Goal: Task Accomplishment & Management: Manage account settings

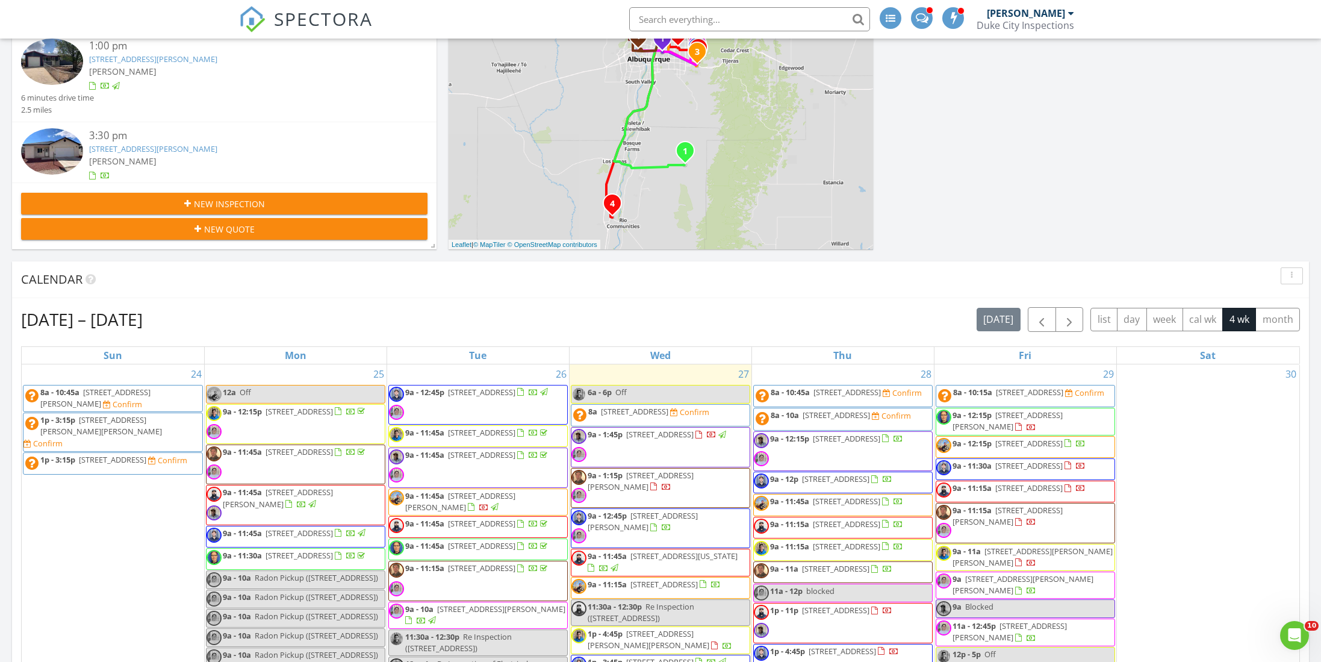
scroll to position [119, 0]
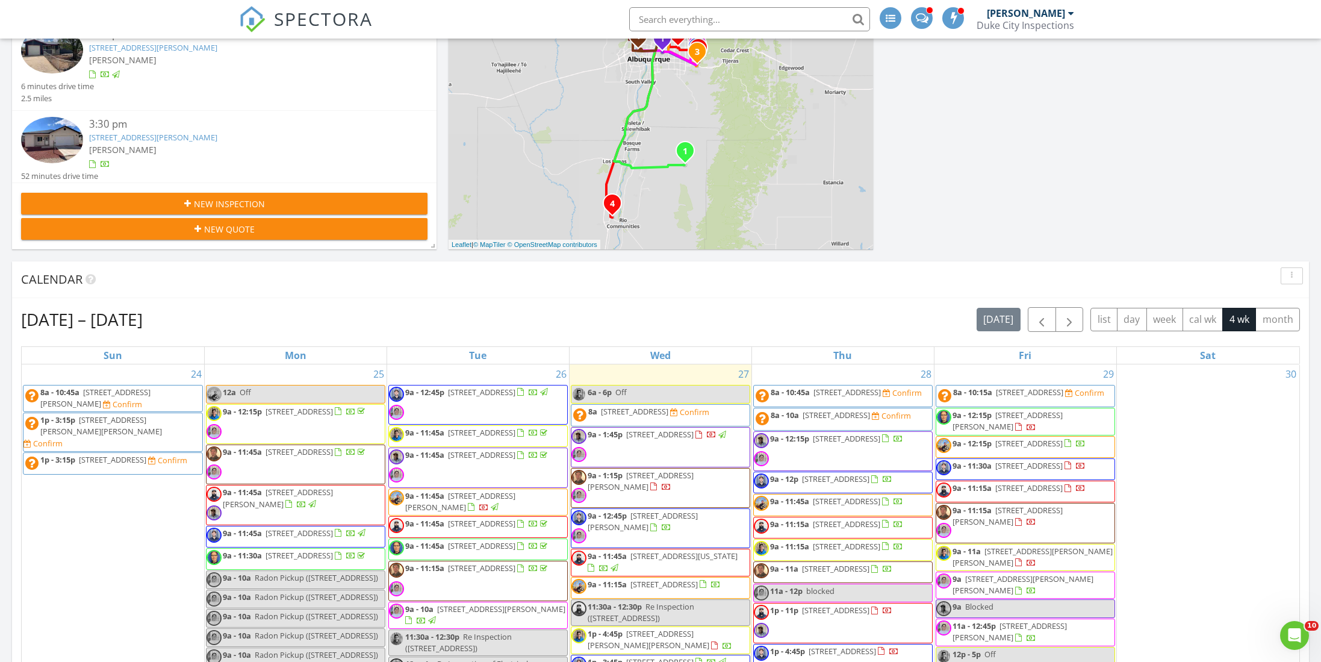
click at [290, 115] on div "3:30 pm 517 Ross Alleyway St N, Belen, NM 87002 Rudy Martinez 52 minutes drive …" at bounding box center [224, 155] width 425 height 89
click at [217, 136] on link "517 Ross Alleyway St N, Belen, NM 87002" at bounding box center [153, 137] width 128 height 11
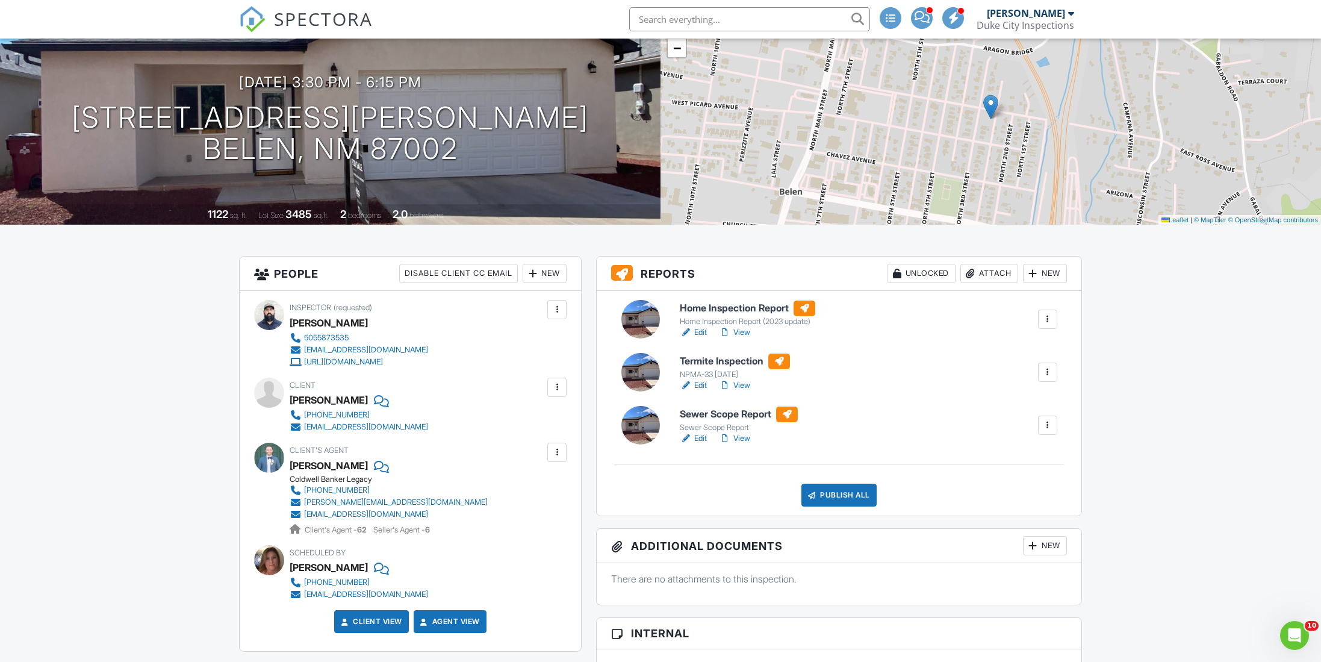
scroll to position [122, 0]
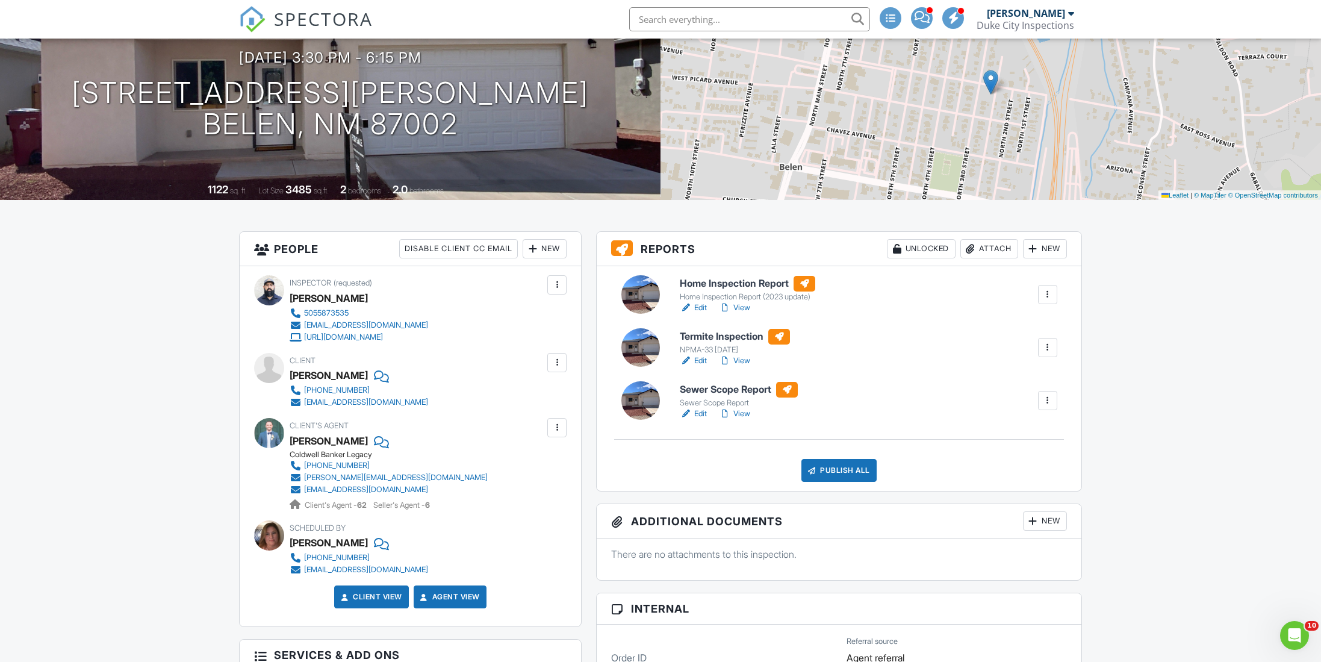
click at [693, 386] on h6 "Sewer Scope Report" at bounding box center [739, 390] width 118 height 16
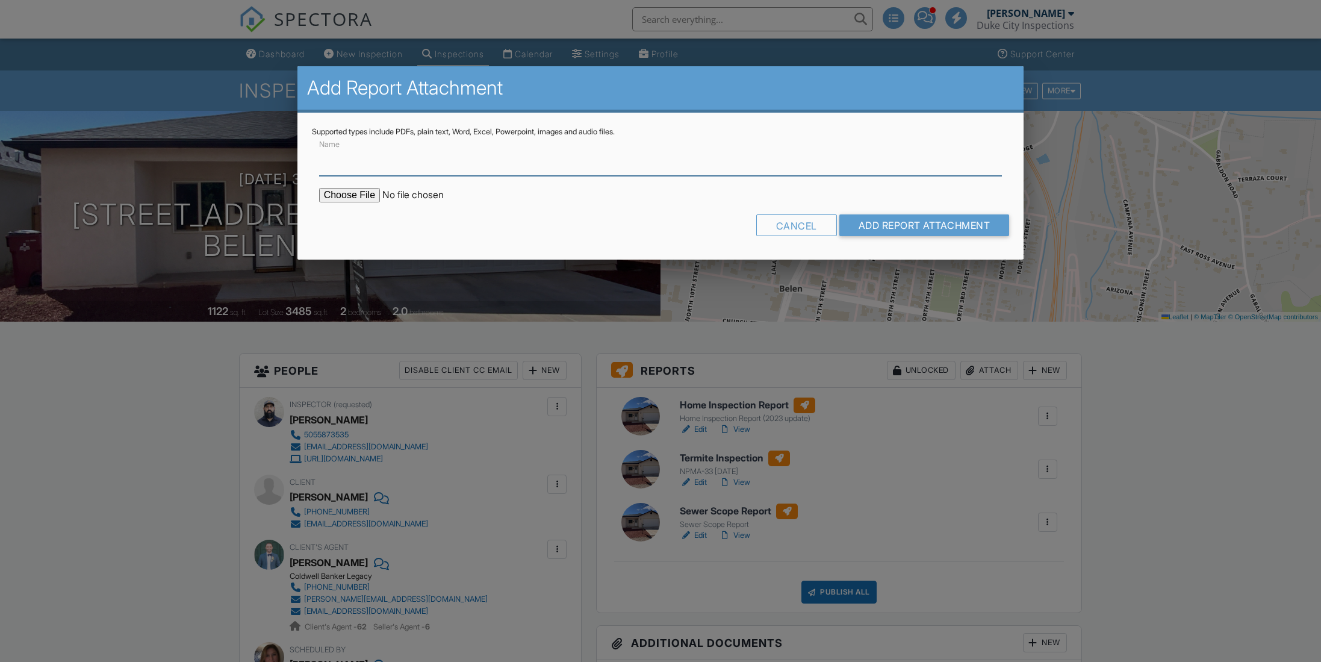
click at [539, 161] on input "Name" at bounding box center [661, 161] width 684 height 30
type input "WDO inspection"
click at [363, 193] on input "file" at bounding box center [421, 195] width 205 height 14
type input "C:\fakepath\517_Ross_Alleyway_St_N___Termite_Inspection.pdf"
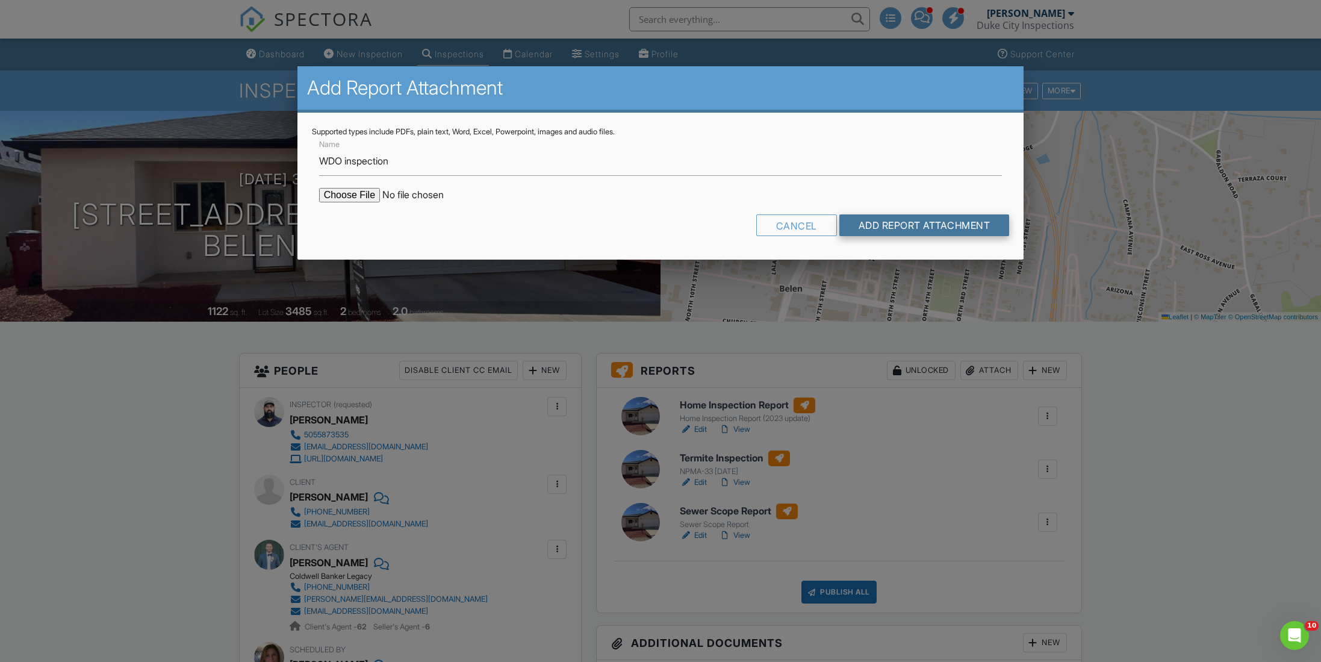
click at [856, 220] on input "Add Report Attachment" at bounding box center [925, 225] width 170 height 22
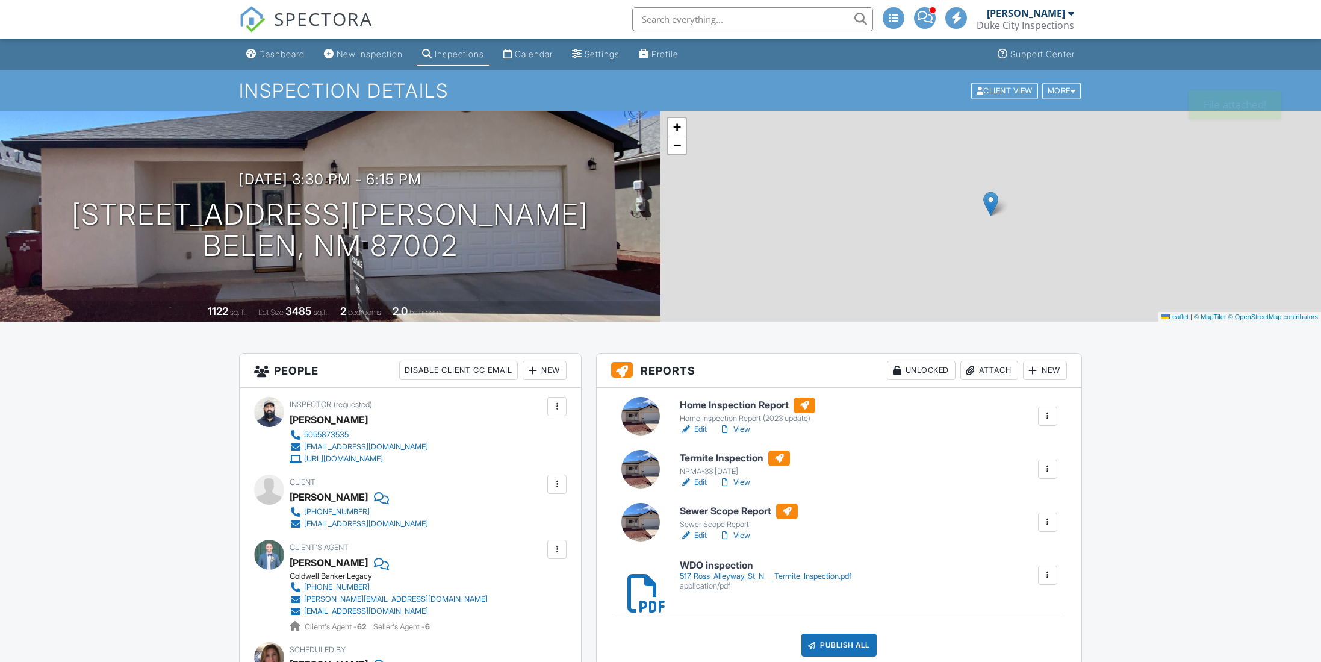
scroll to position [102, 0]
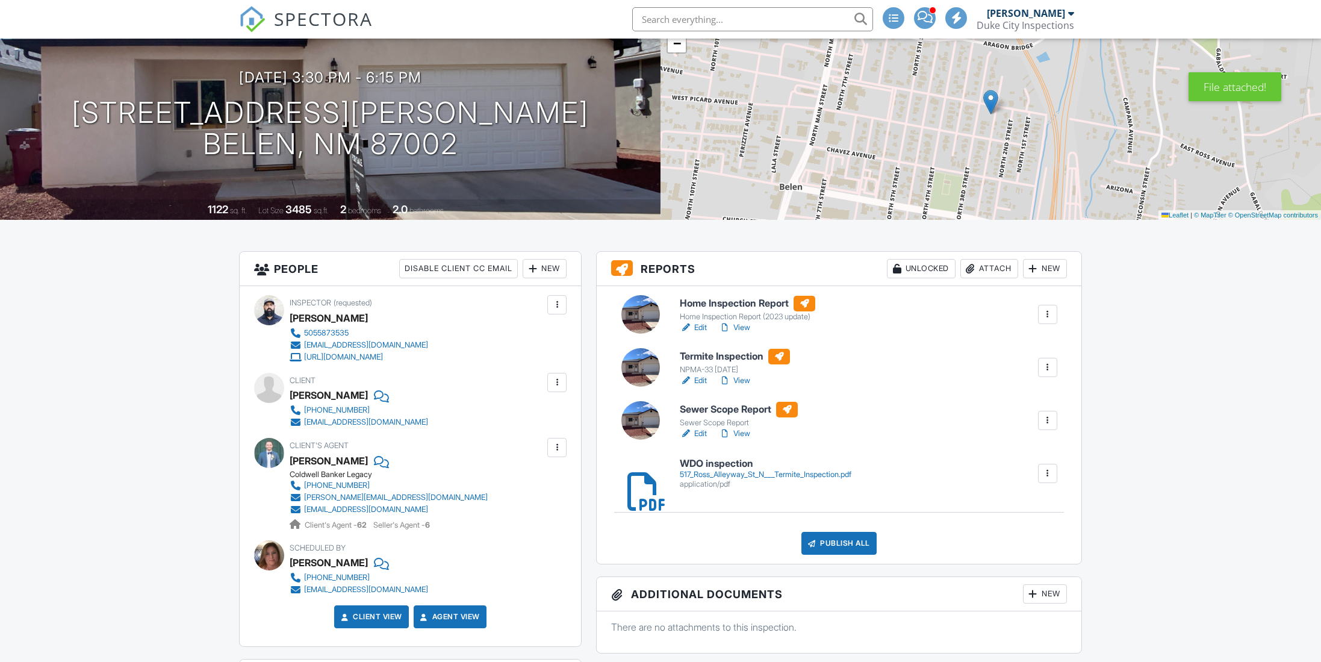
click at [1049, 367] on div at bounding box center [1048, 367] width 12 height 12
click at [1002, 461] on div "Delete" at bounding box center [1012, 461] width 25 height 13
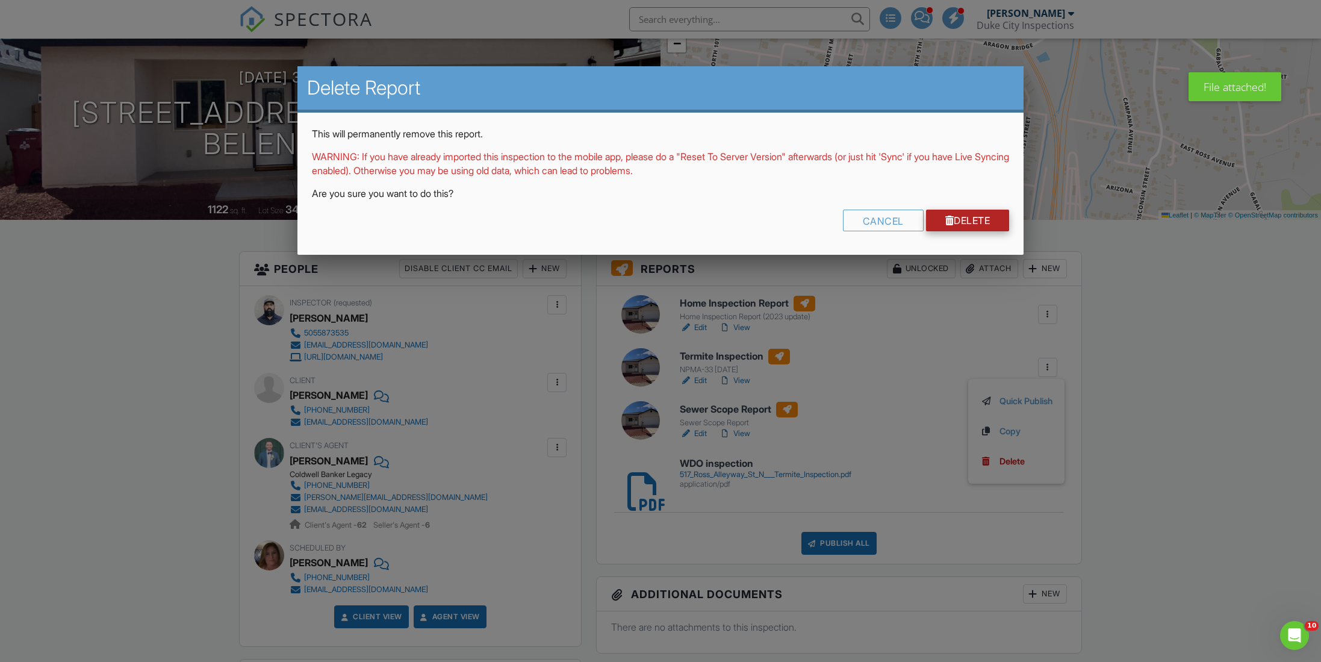
click at [961, 220] on link "Delete" at bounding box center [968, 221] width 84 height 22
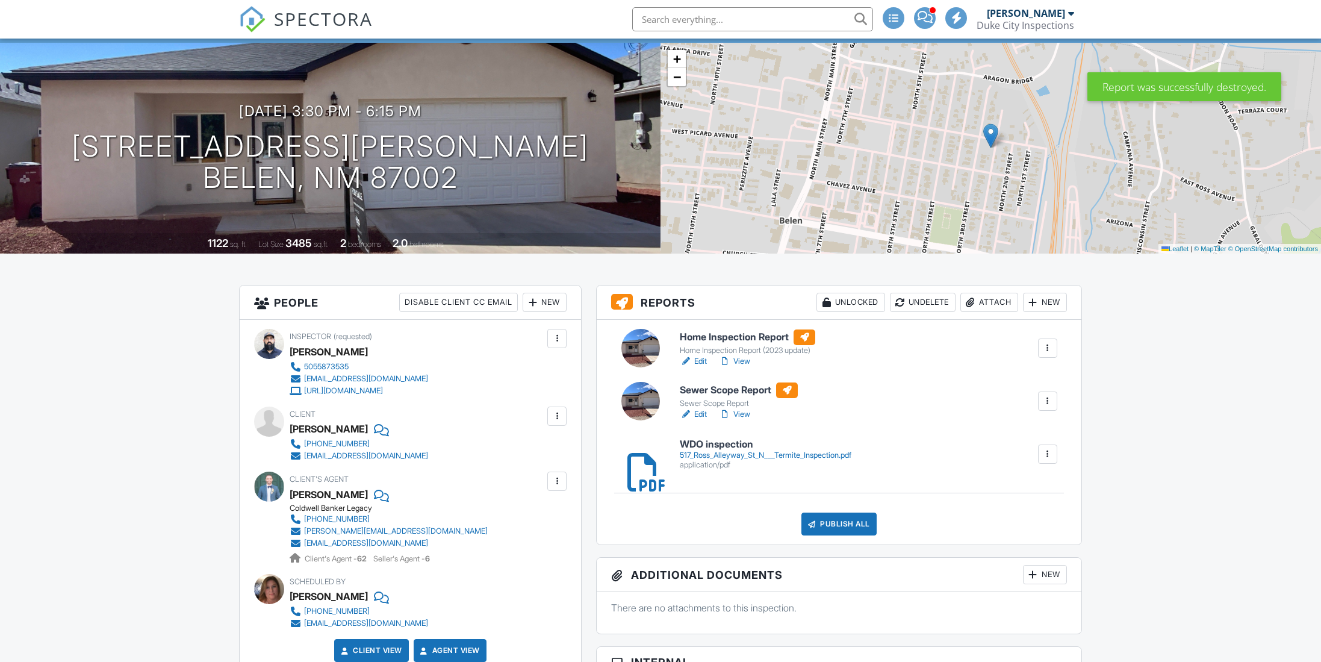
scroll to position [68, 0]
click at [747, 335] on h6 "Home Inspection Report" at bounding box center [748, 337] width 136 height 16
